Goal: Navigation & Orientation: Find specific page/section

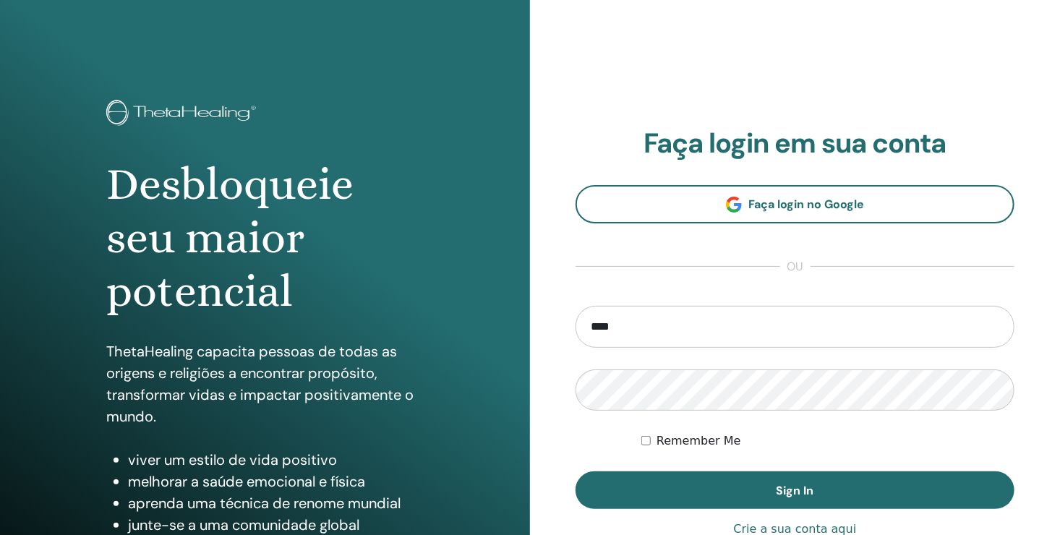
drag, startPoint x: 530, startPoint y: 323, endPoint x: 646, endPoint y: 330, distance: 115.9
click at [646, 330] on div "**********" at bounding box center [795, 347] width 530 height 694
click at [646, 330] on input "****" at bounding box center [795, 327] width 439 height 42
type input "**********"
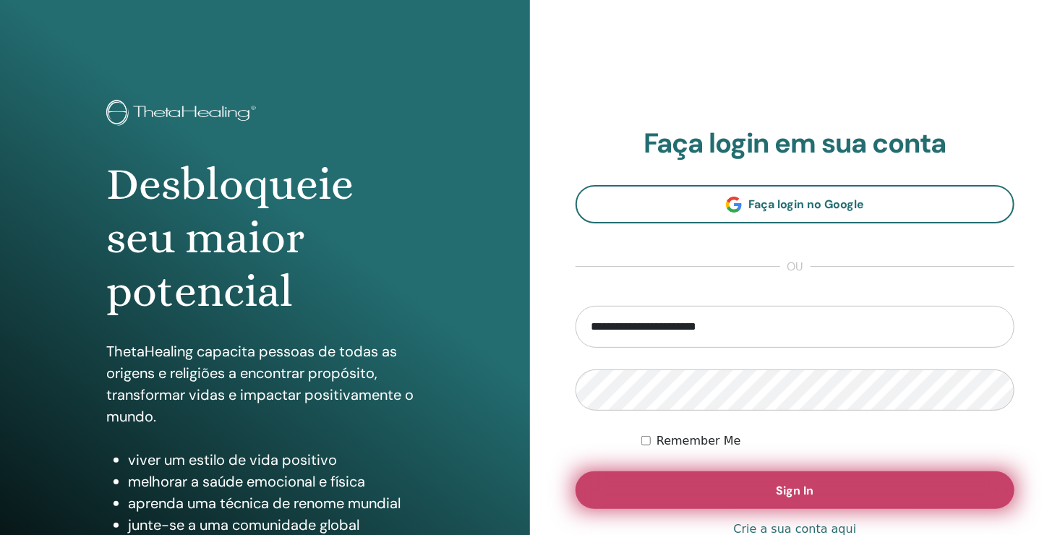
click at [785, 488] on span "Sign In" at bounding box center [796, 490] width 38 height 15
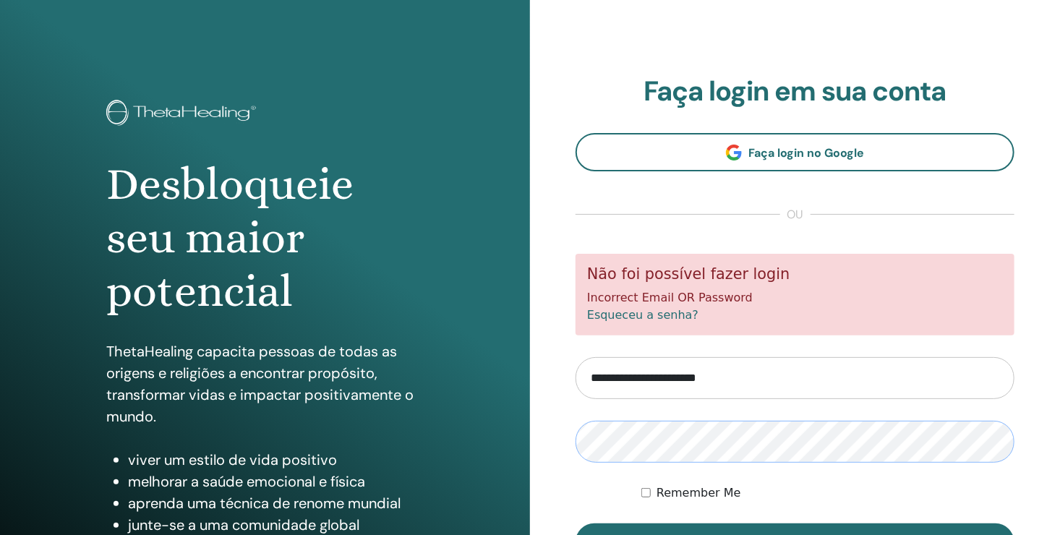
click at [576, 524] on button "Sign In" at bounding box center [795, 543] width 439 height 38
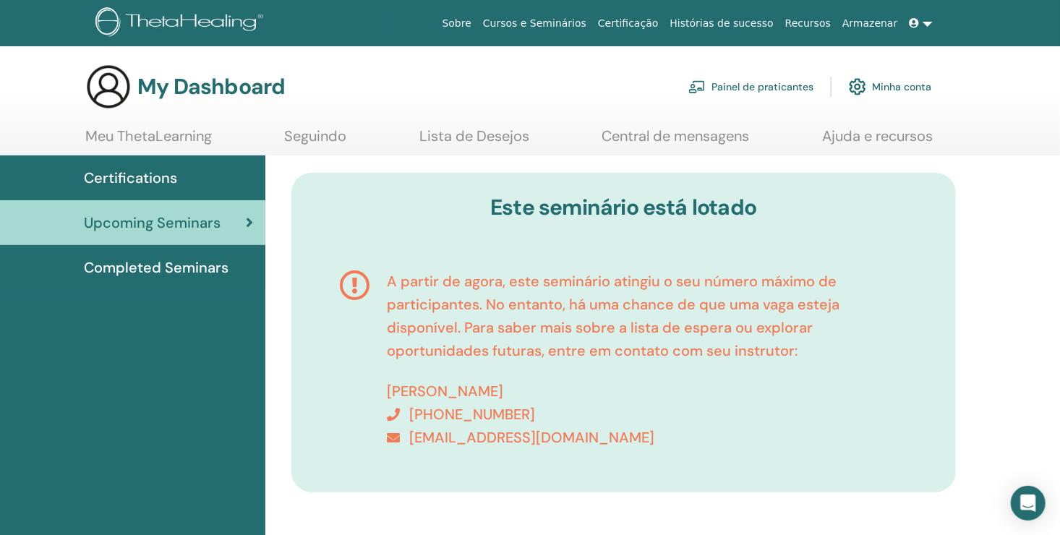
click at [922, 22] on span at bounding box center [916, 23] width 13 height 12
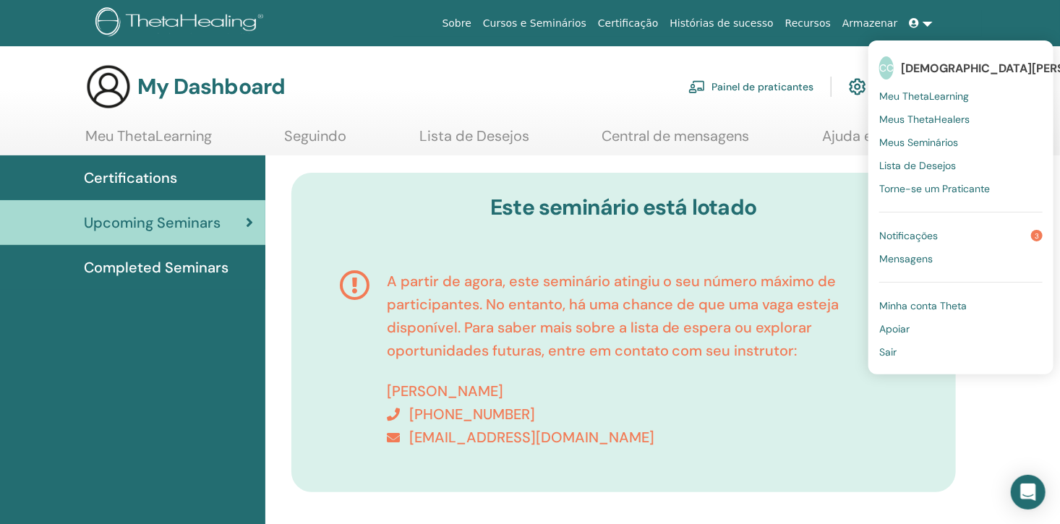
click at [553, 70] on div "My Dashboard Painel de praticantes Minha conta" at bounding box center [508, 87] width 846 height 46
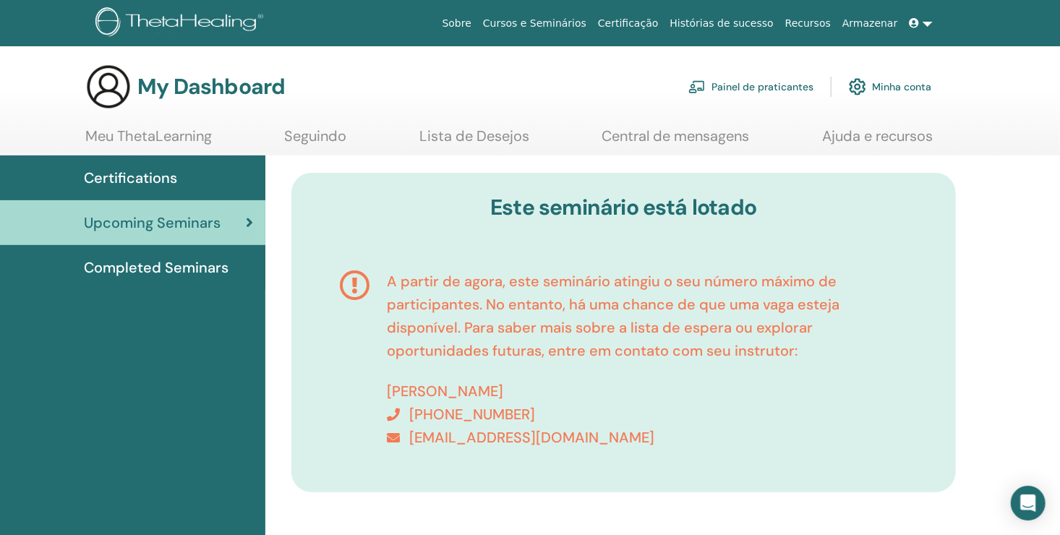
click at [203, 268] on span "Completed Seminars" at bounding box center [156, 268] width 145 height 22
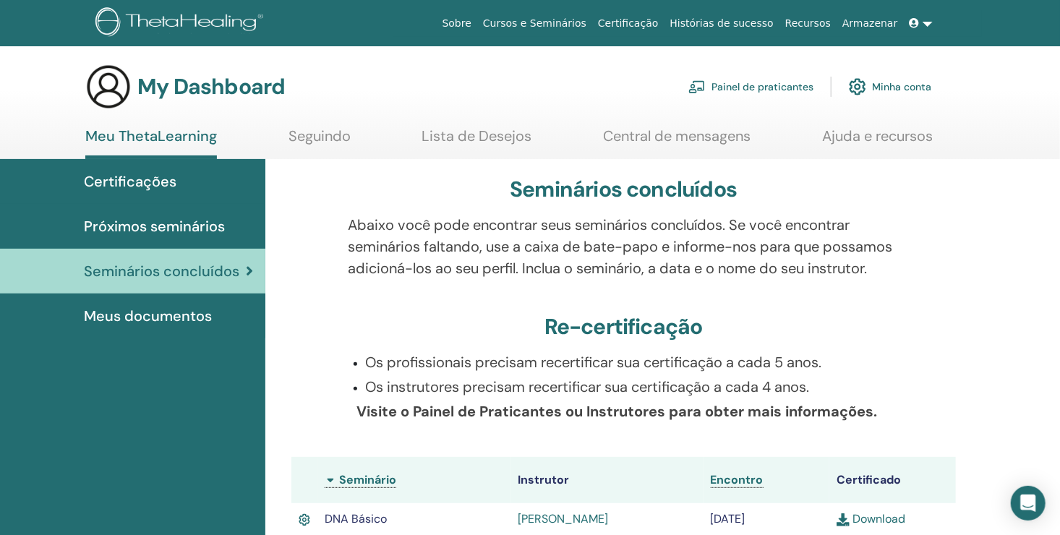
click at [148, 220] on span "Próximos seminários" at bounding box center [154, 227] width 141 height 22
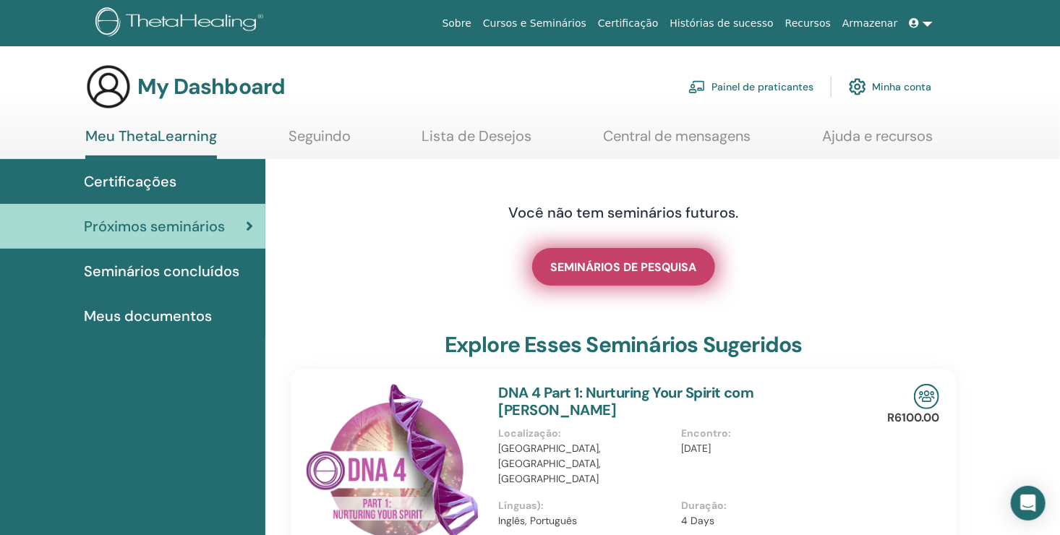
click at [615, 263] on span "SEMINÁRIOS DE PESQUISA" at bounding box center [624, 267] width 147 height 15
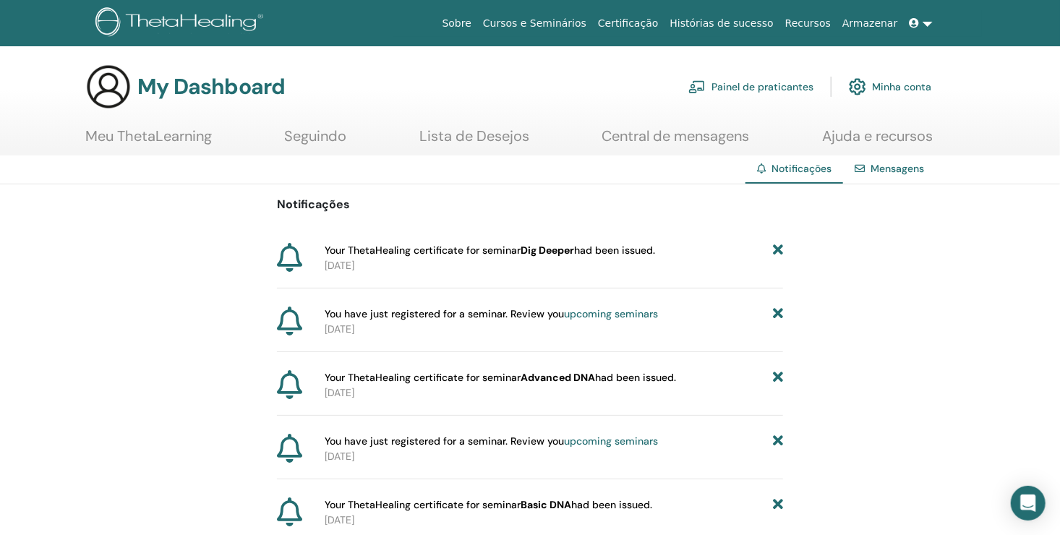
click at [532, 246] on b "Dig Deeper" at bounding box center [548, 250] width 54 height 13
drag, startPoint x: 326, startPoint y: 246, endPoint x: 681, endPoint y: 237, distance: 355.3
click at [681, 237] on div "Notificações Your ThetaHealing certificate for seminar Dig Deeper had been issu…" at bounding box center [530, 427] width 506 height 486
copy span "Your ThetaHealing certificate for seminar Dig Deeper had been issued."
click at [193, 231] on div "Notificações Your ThetaHealing certificate for seminar Dig Deeper had been issu…" at bounding box center [530, 427] width 1060 height 486
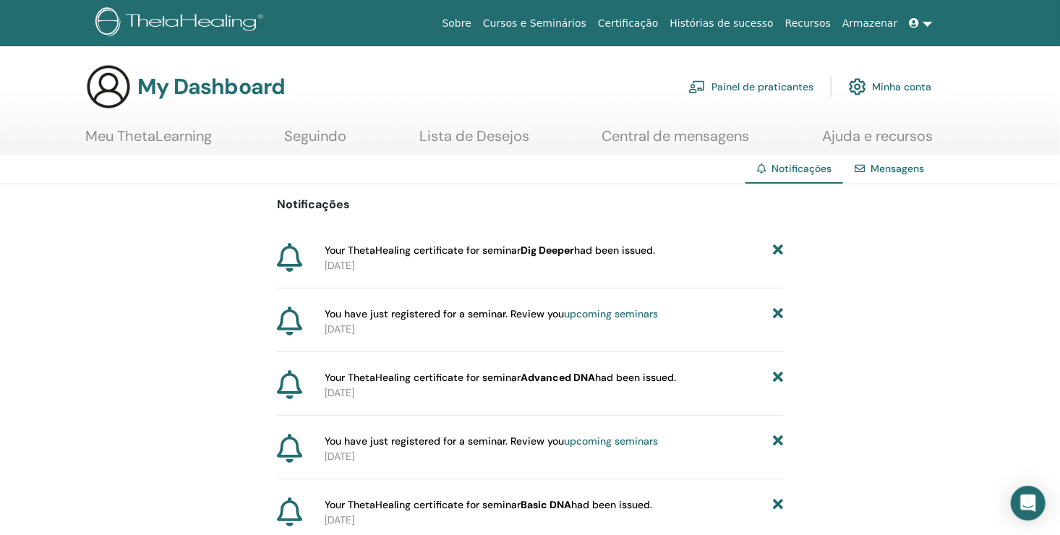
click at [891, 81] on link "Minha conta" at bounding box center [890, 87] width 82 height 32
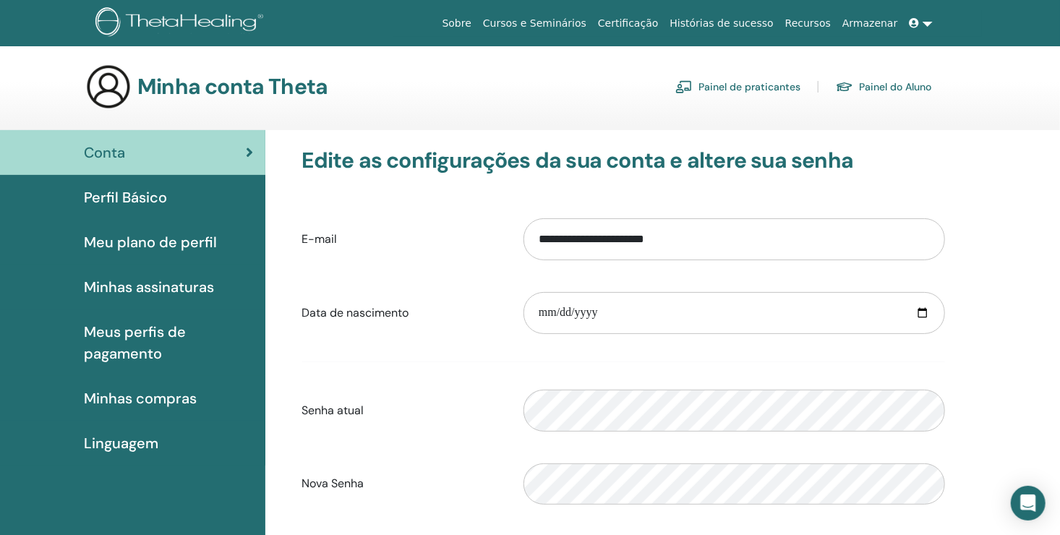
click at [125, 448] on span "Linguagem" at bounding box center [121, 444] width 75 height 22
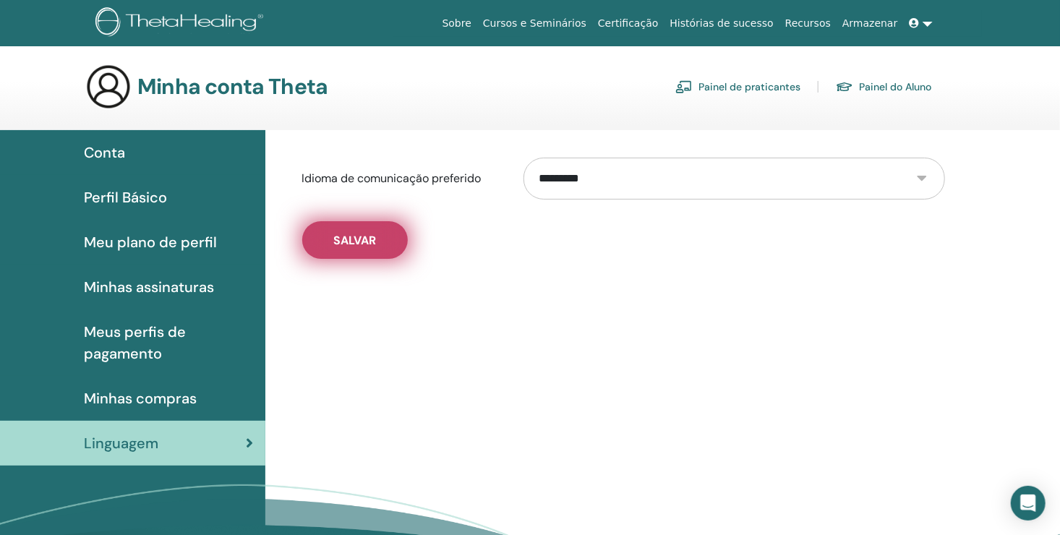
click at [361, 234] on span "Salvar" at bounding box center [354, 240] width 43 height 15
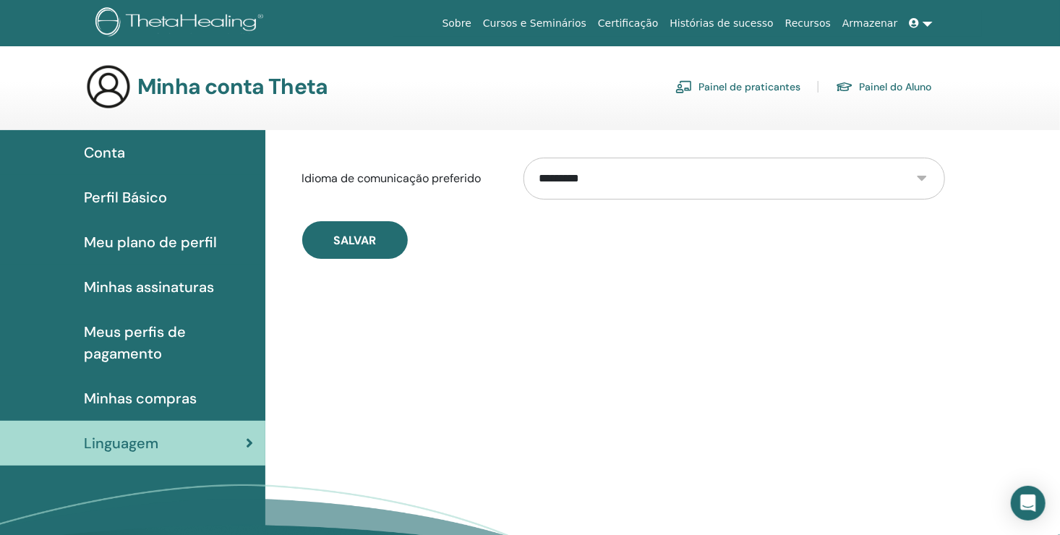
click at [115, 150] on span "Conta" at bounding box center [104, 153] width 41 height 22
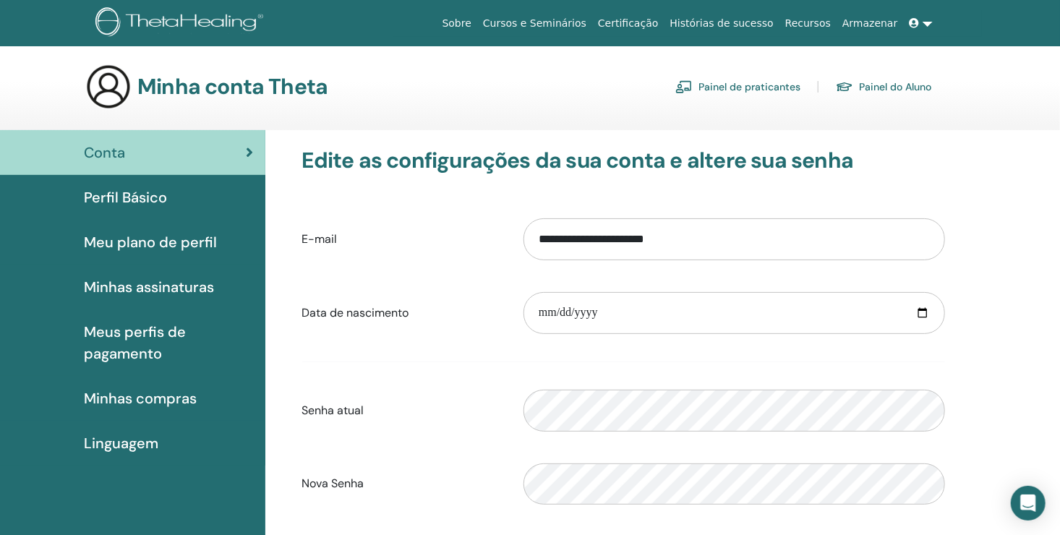
click at [576, 22] on link "Cursos e Seminários" at bounding box center [534, 23] width 115 height 27
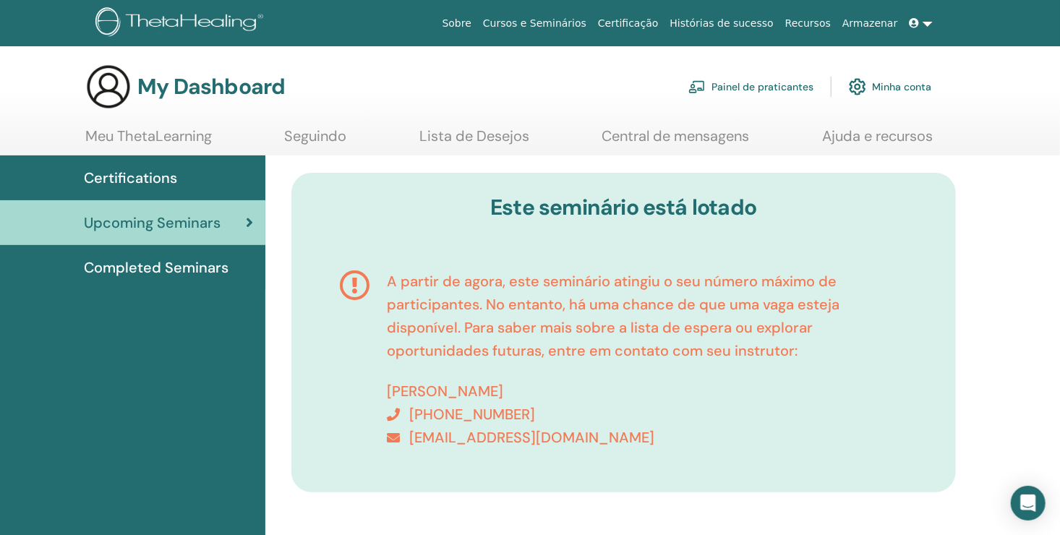
click at [477, 19] on link "Sobre" at bounding box center [457, 23] width 41 height 27
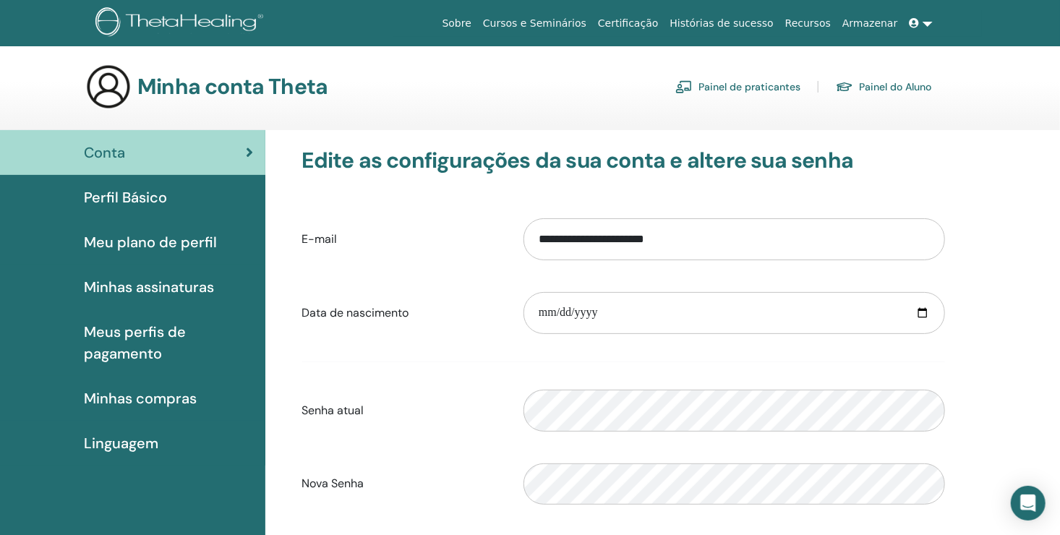
click at [928, 20] on link at bounding box center [921, 23] width 35 height 27
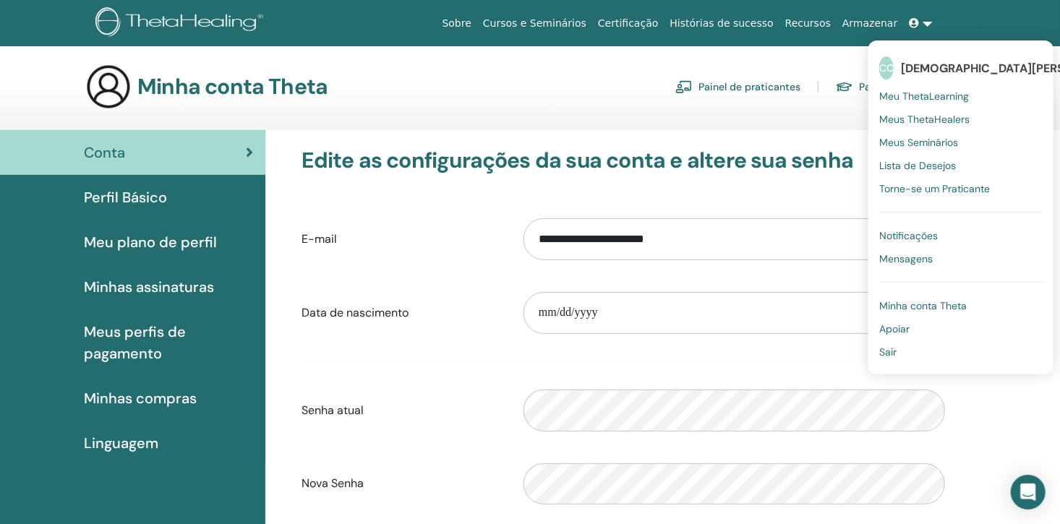
click at [897, 352] on span "Sair" at bounding box center [888, 352] width 17 height 13
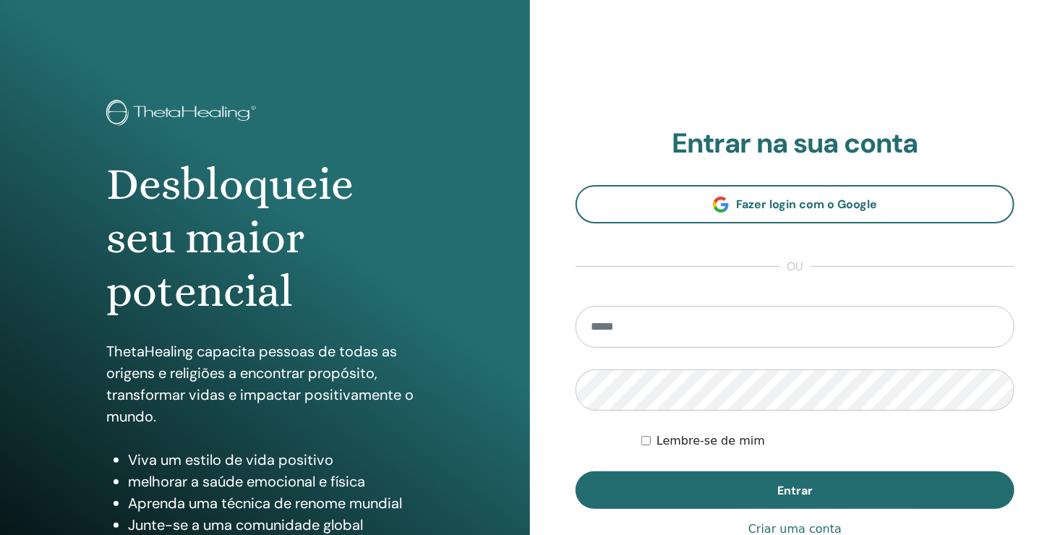
click at [653, 332] on input "email" at bounding box center [795, 327] width 439 height 42
click at [677, 329] on input "*" at bounding box center [795, 327] width 439 height 42
type input "**********"
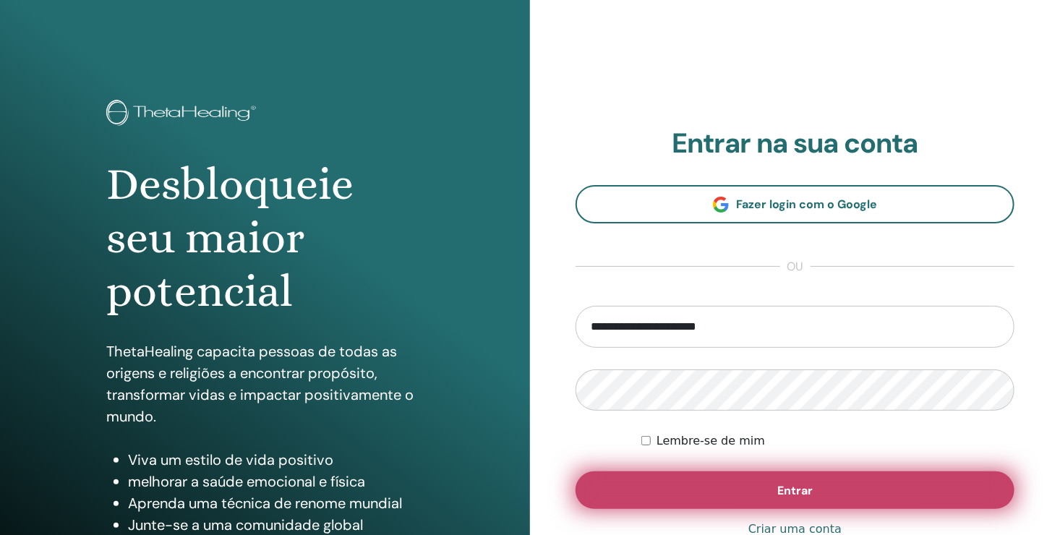
click at [796, 488] on span "Entrar" at bounding box center [795, 490] width 35 height 15
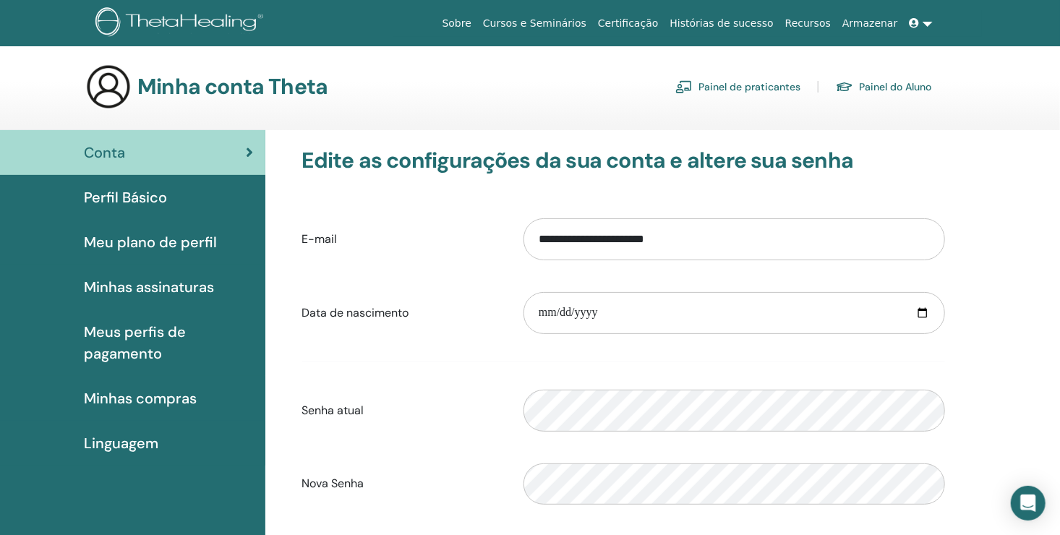
click at [585, 20] on link "Cursos e Seminários" at bounding box center [534, 23] width 115 height 27
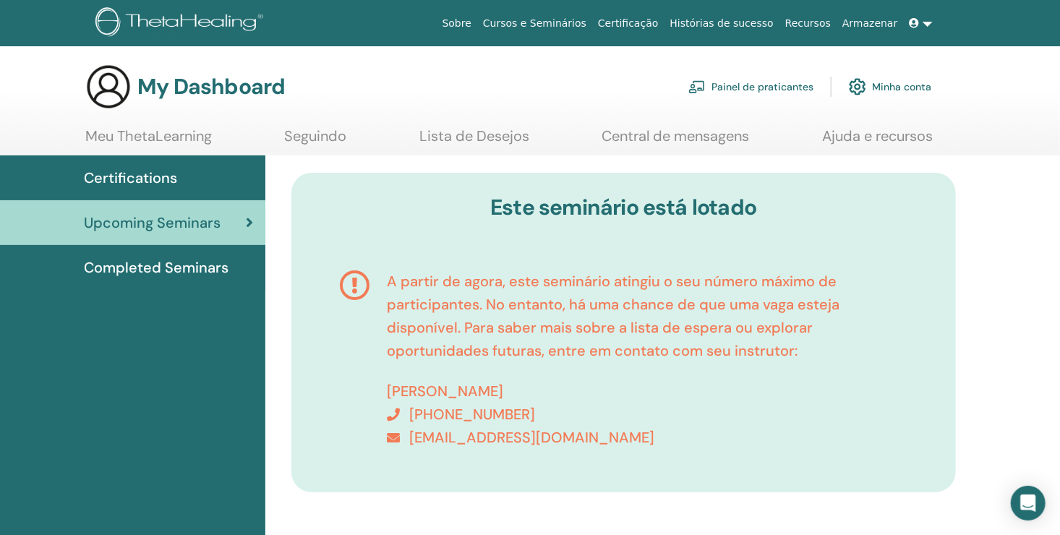
click at [929, 22] on link at bounding box center [921, 23] width 35 height 27
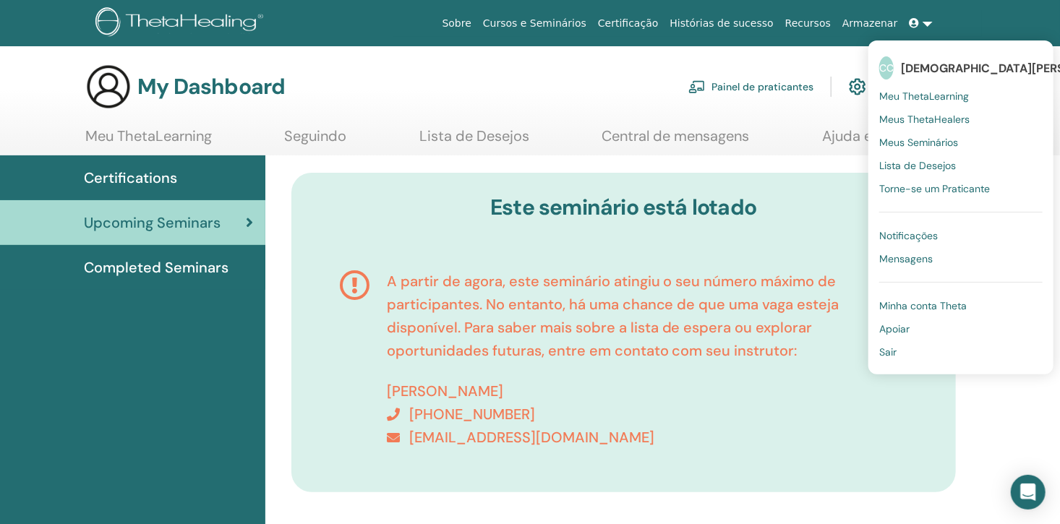
click at [894, 353] on span "Sair" at bounding box center [888, 352] width 17 height 13
